Goal: Information Seeking & Learning: Find specific page/section

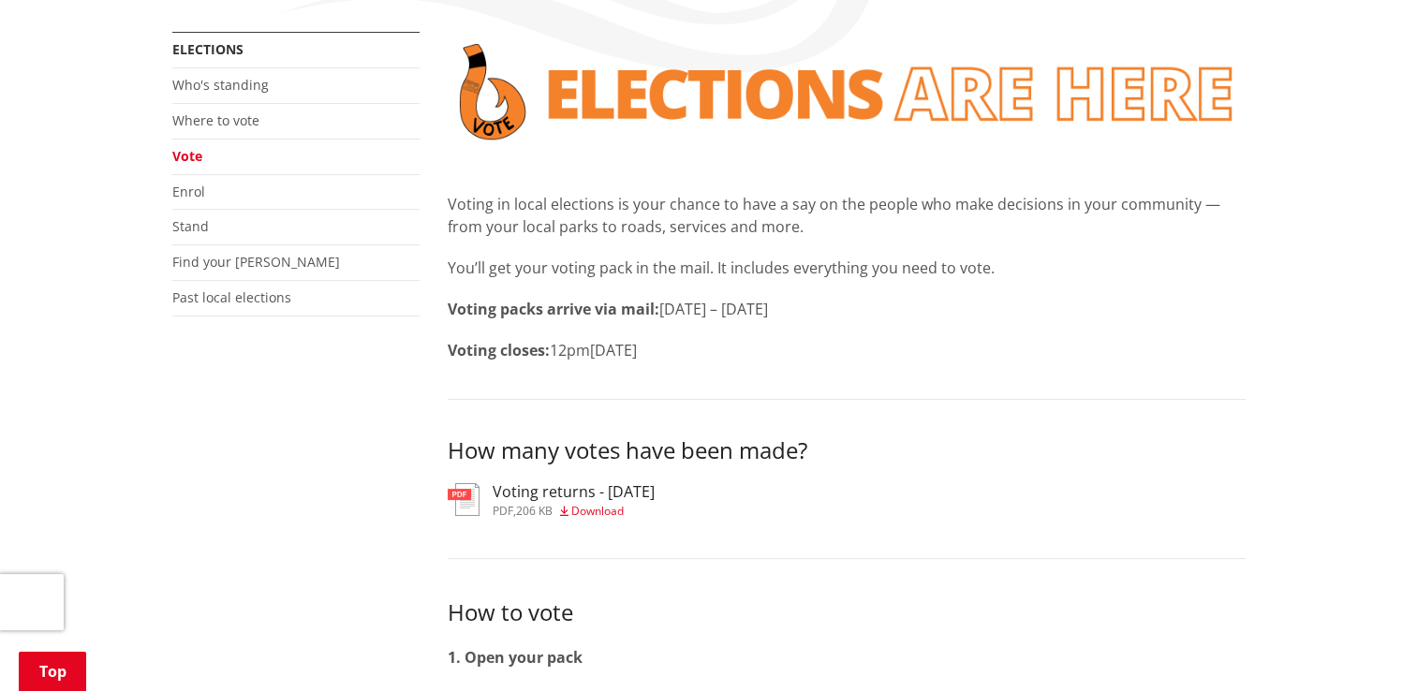
scroll to position [281, 0]
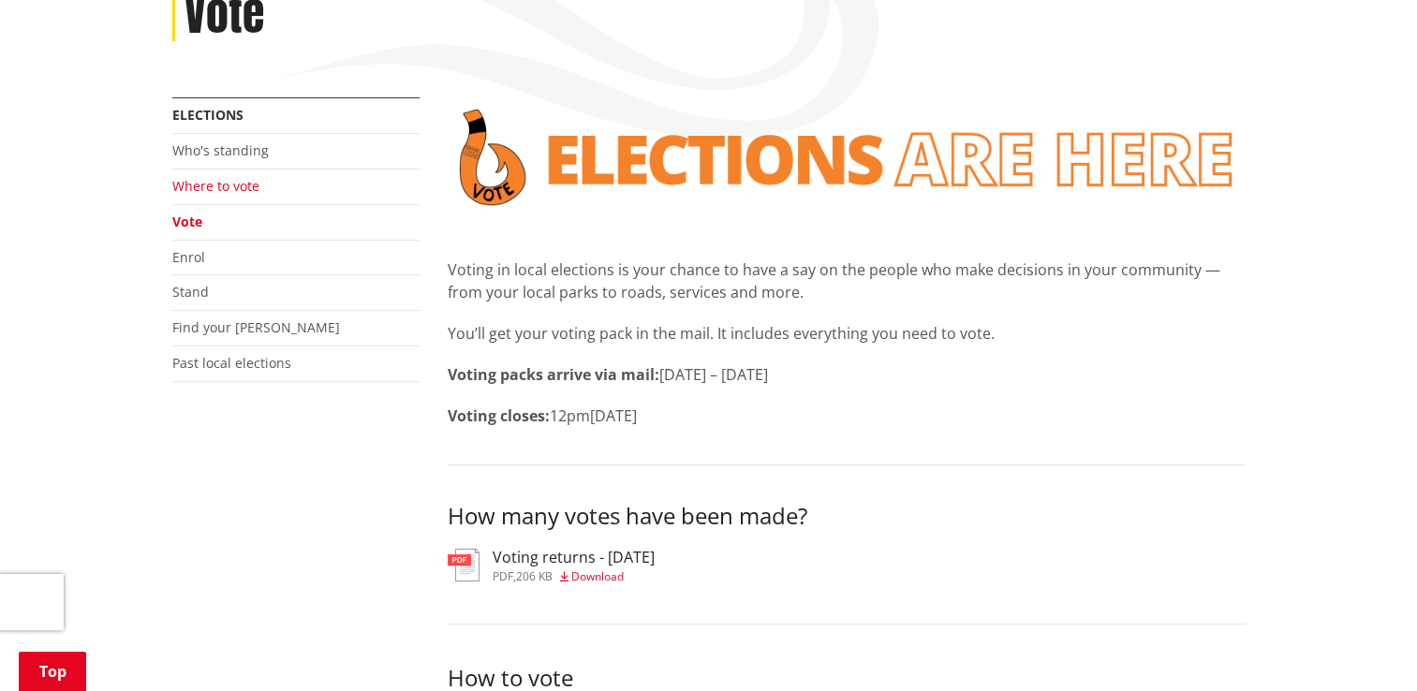
click at [209, 184] on link "Where to vote" at bounding box center [215, 186] width 87 height 18
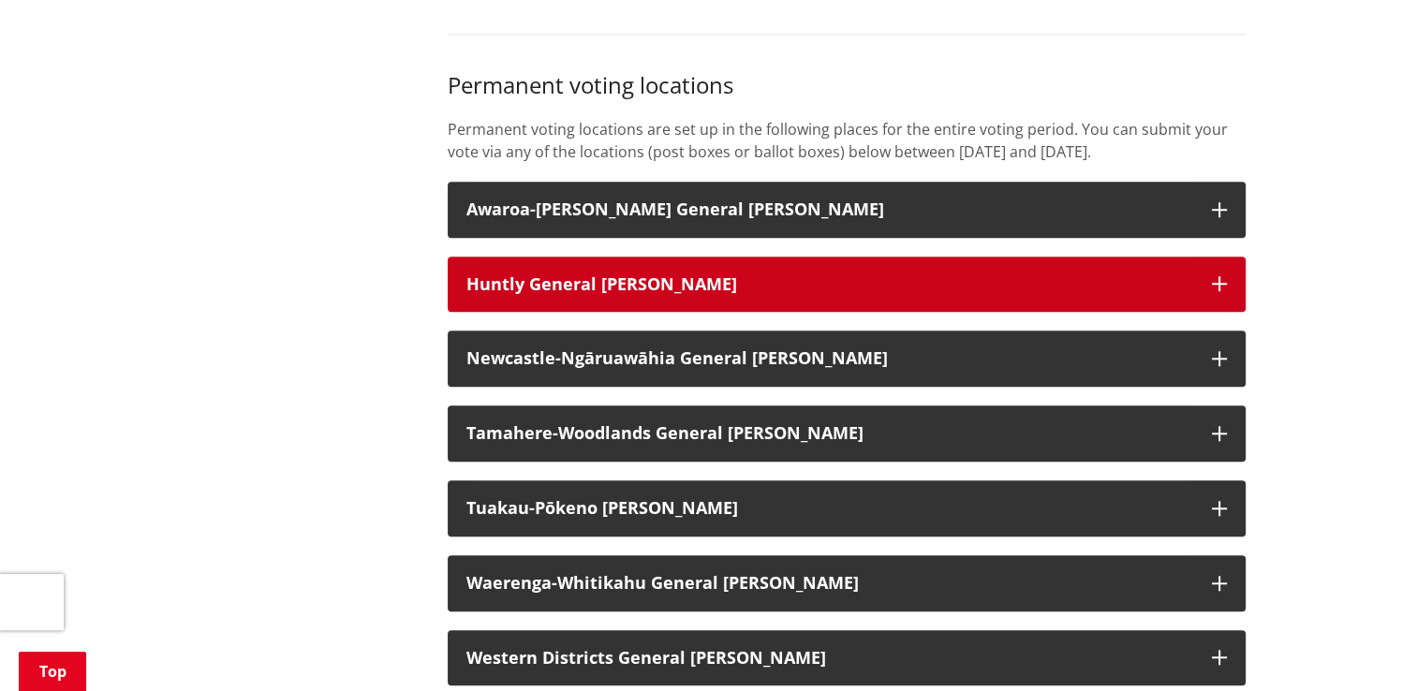
scroll to position [1498, 0]
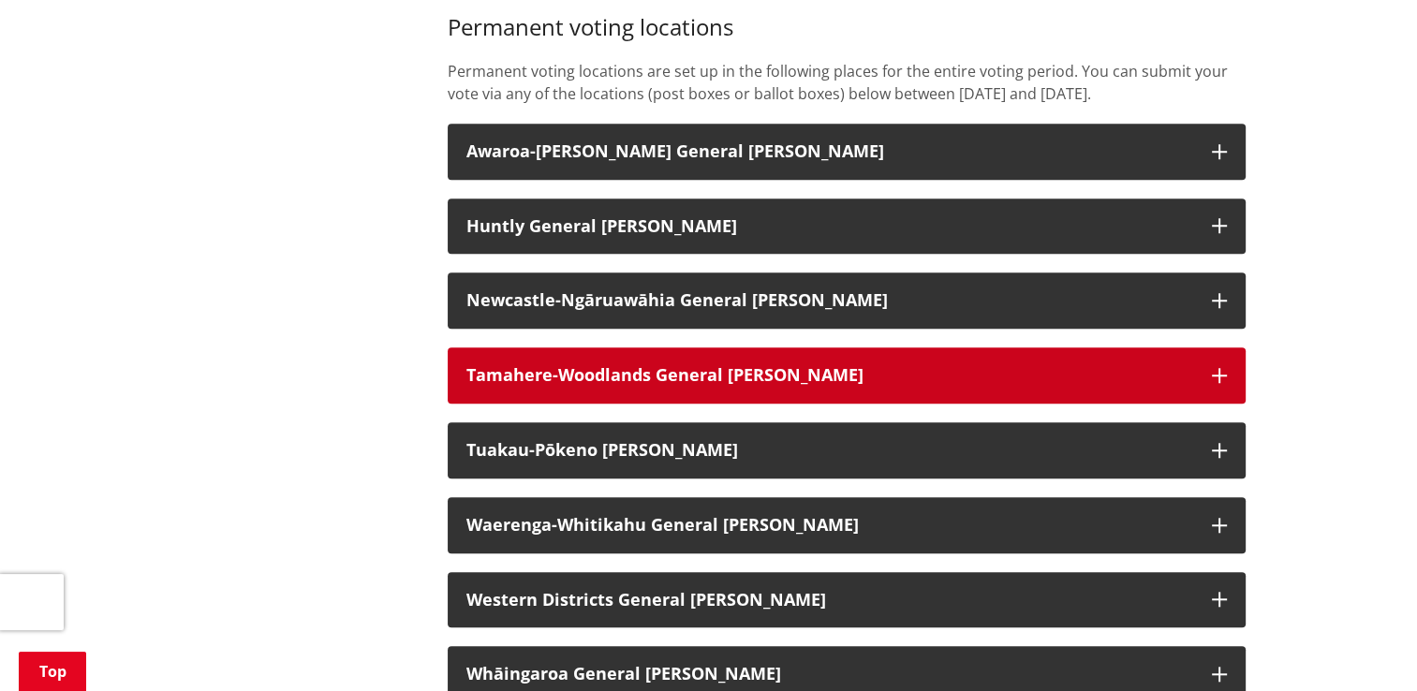
click at [1217, 383] on icon "button" at bounding box center [1219, 375] width 15 height 15
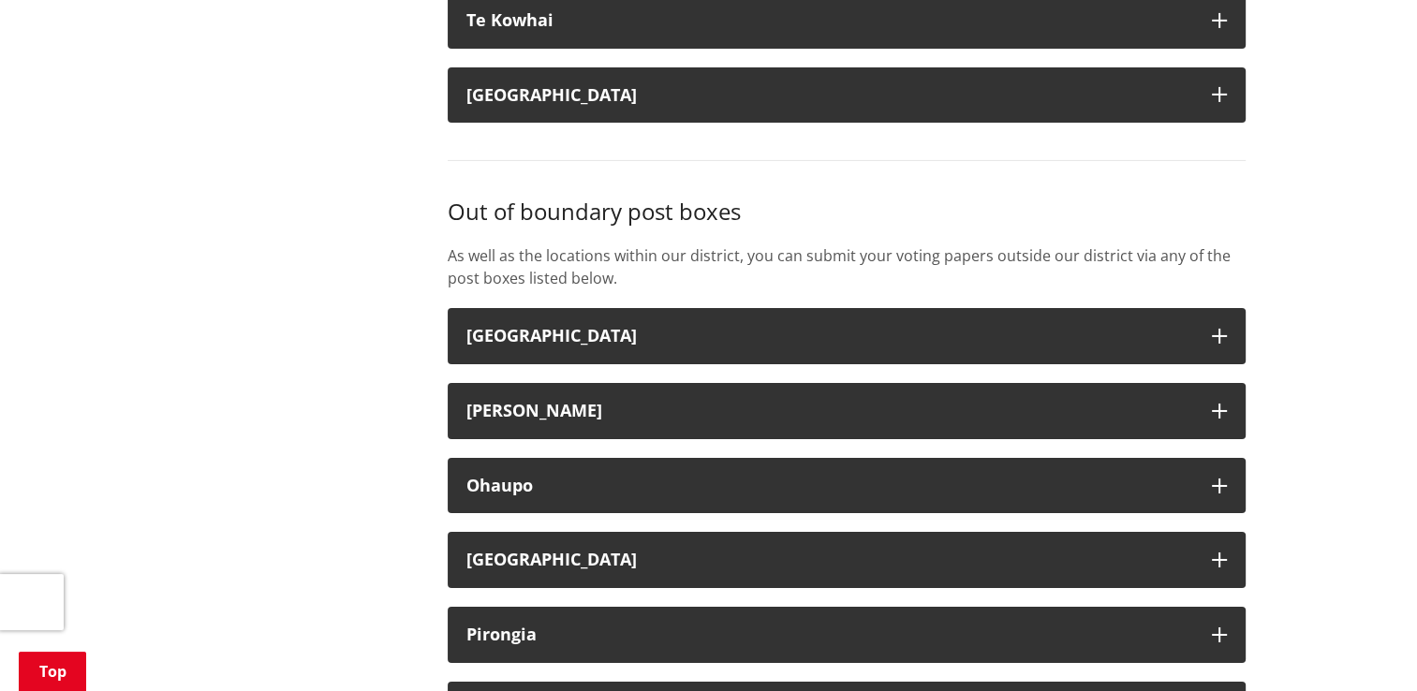
scroll to position [6367, 0]
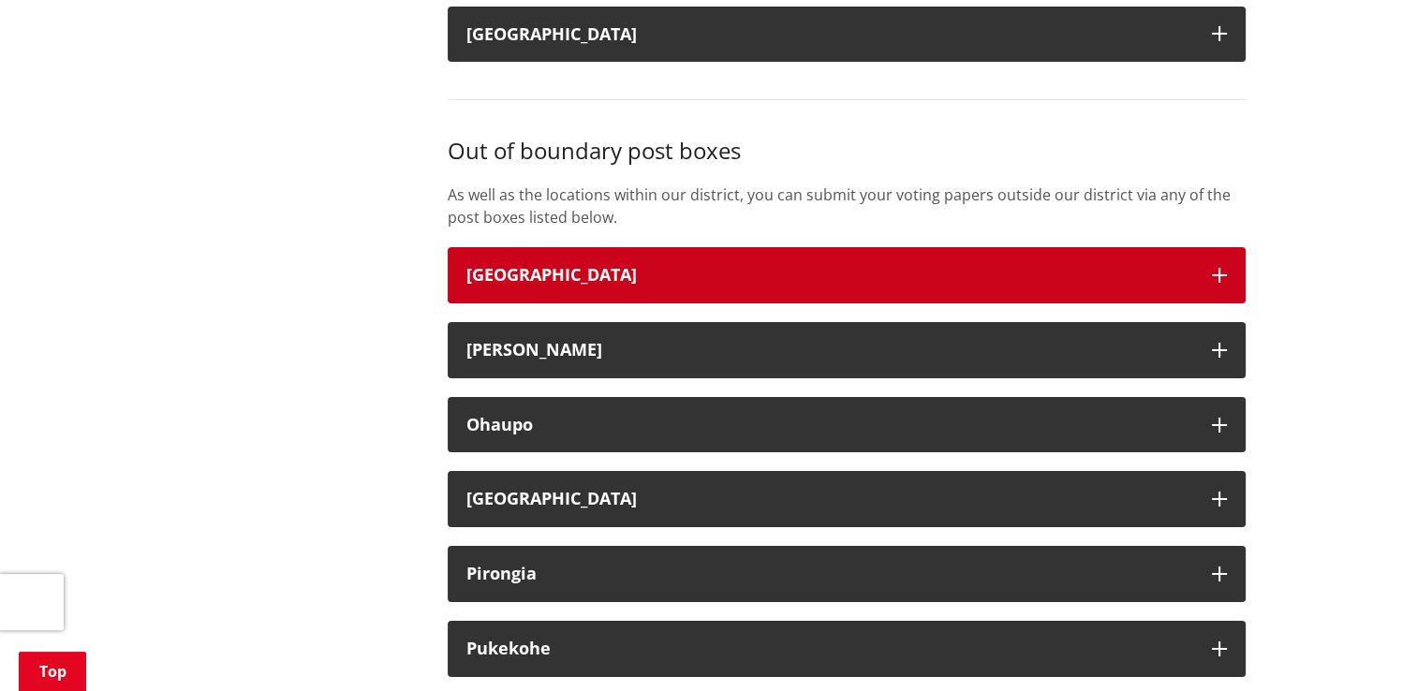
click at [1224, 283] on icon "button" at bounding box center [1219, 275] width 15 height 15
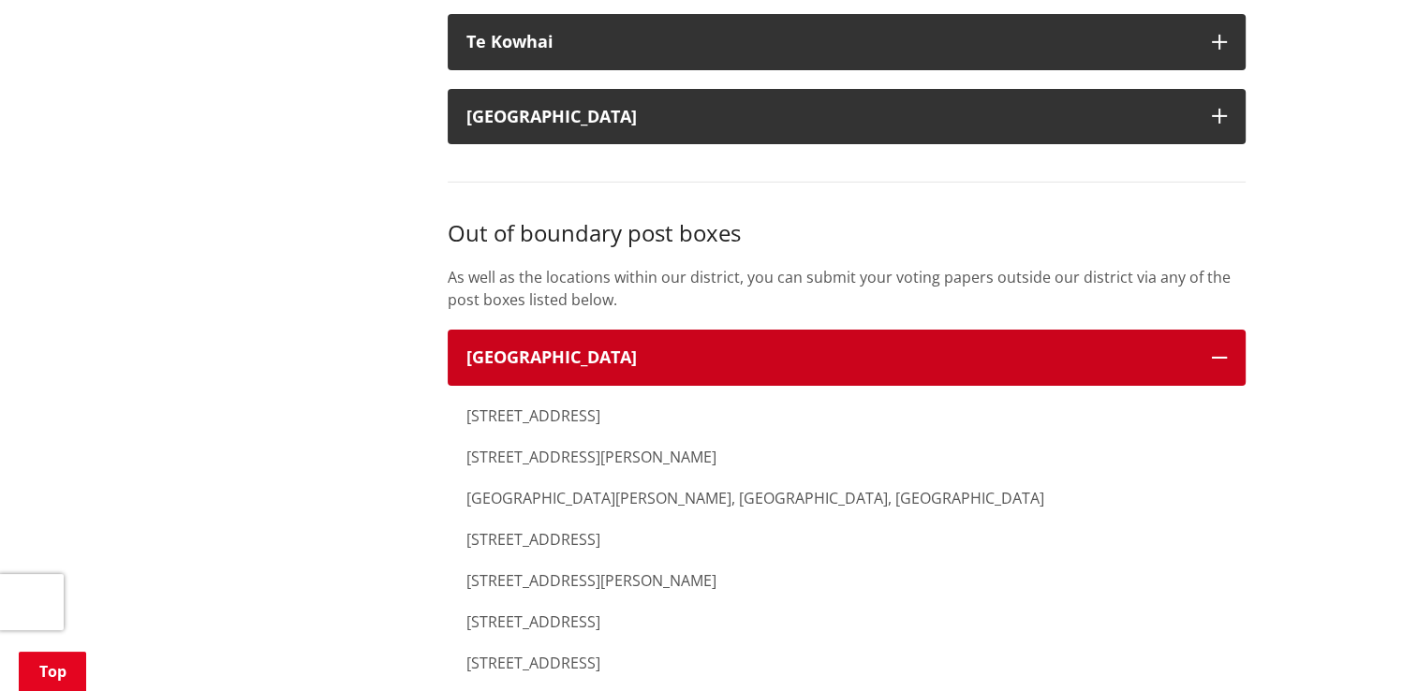
scroll to position [6274, 0]
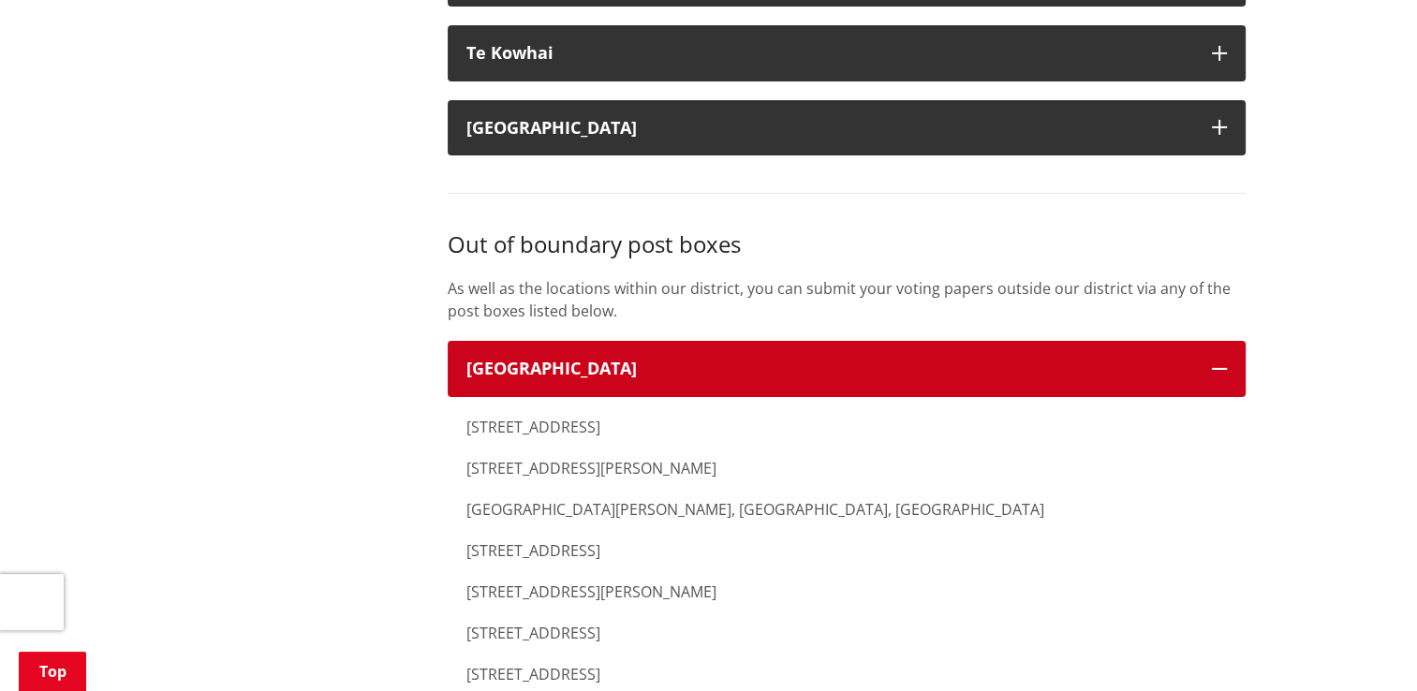
click at [1223, 376] on icon "button" at bounding box center [1219, 368] width 15 height 15
